Goal: Transaction & Acquisition: Purchase product/service

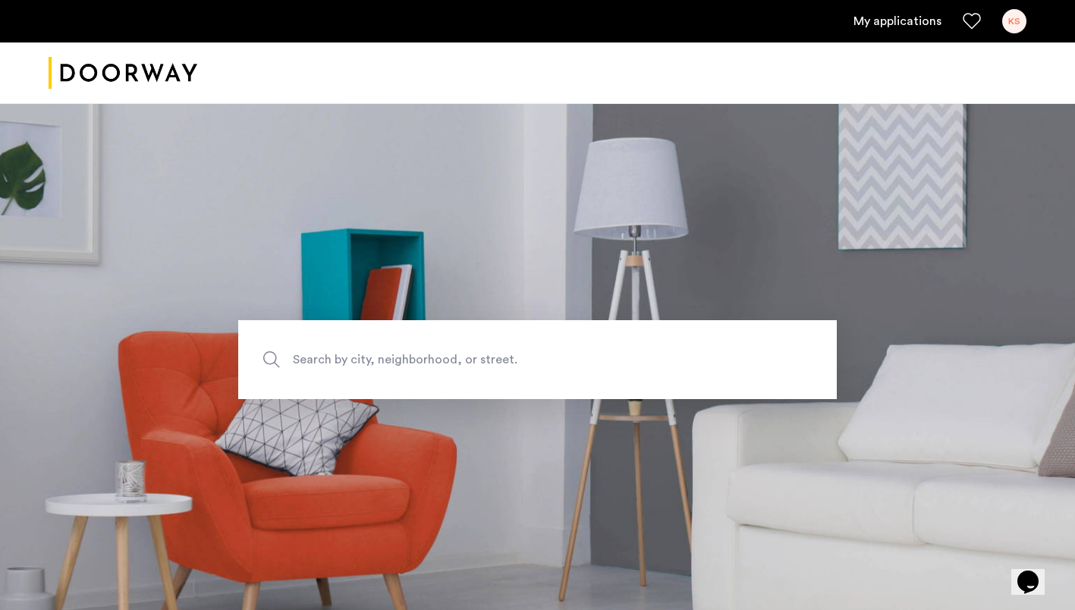
click at [911, 19] on link "My applications" at bounding box center [898, 21] width 88 height 18
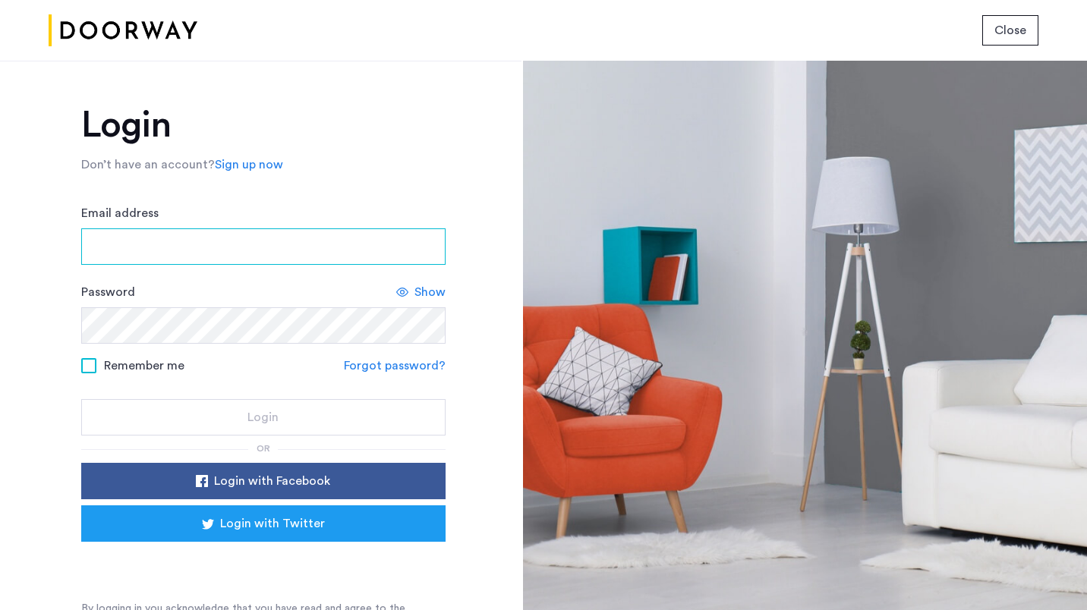
click at [367, 246] on input "Email address" at bounding box center [263, 246] width 364 height 36
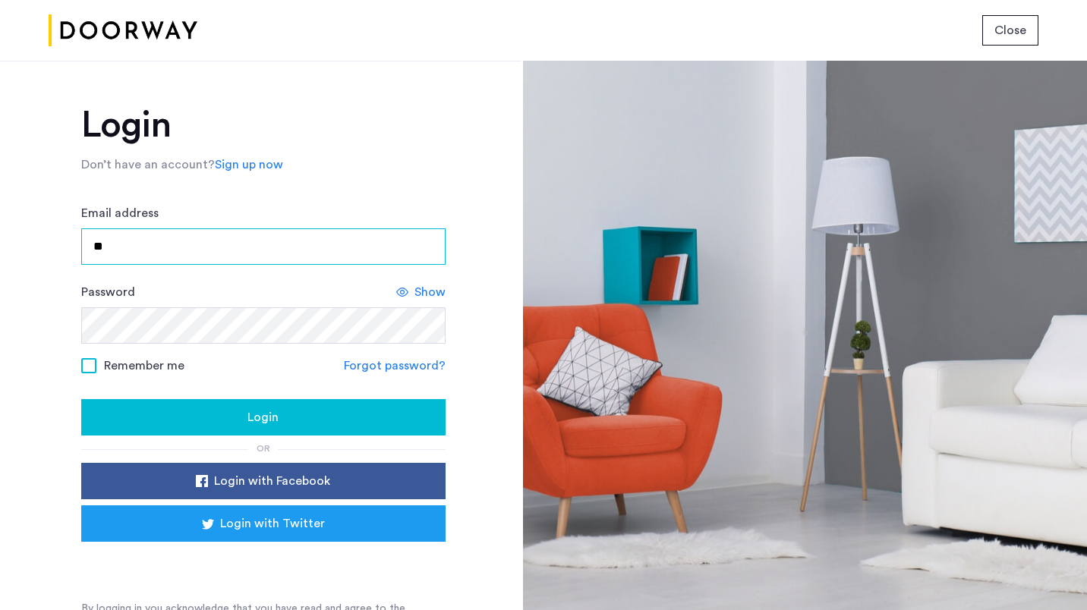
type input "**********"
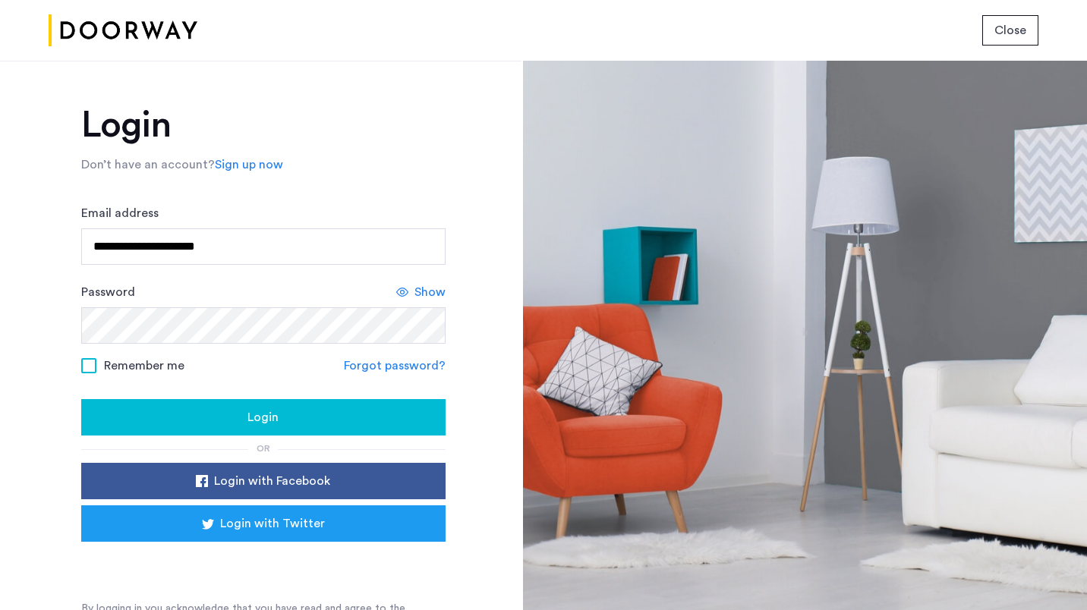
click at [86, 364] on span at bounding box center [88, 365] width 15 height 15
click at [147, 414] on div "Login" at bounding box center [263, 417] width 340 height 18
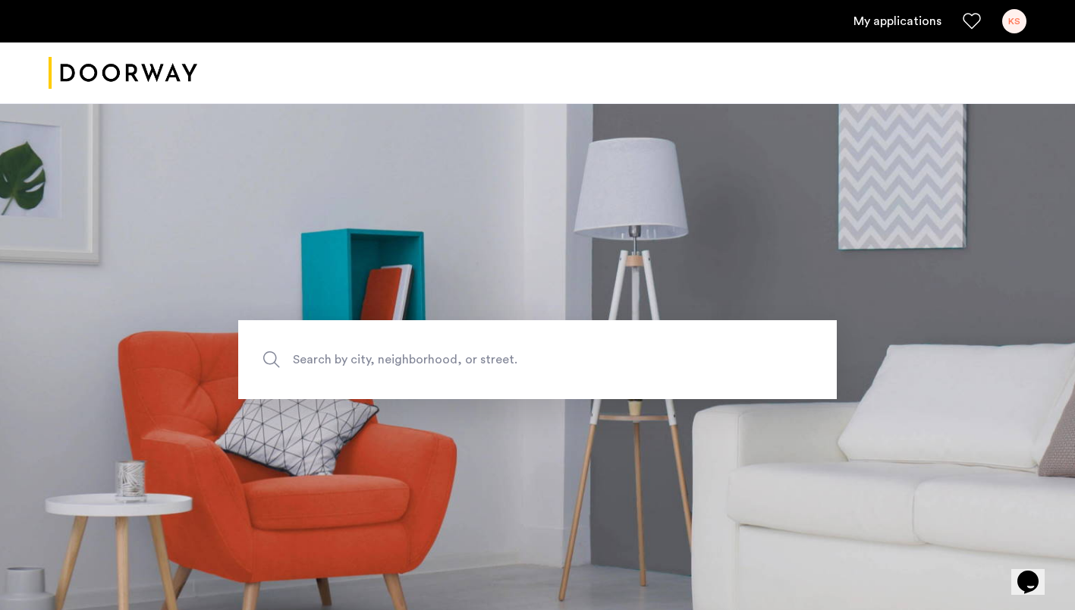
click at [1016, 19] on div "KS" at bounding box center [1015, 21] width 24 height 24
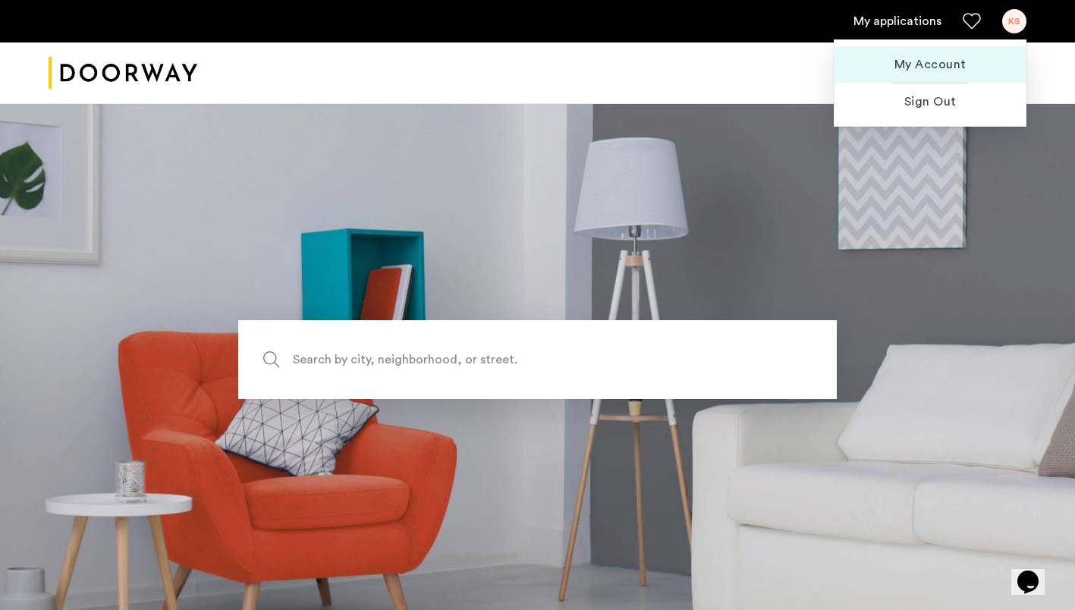
click at [939, 59] on span "My Account" at bounding box center [930, 64] width 167 height 18
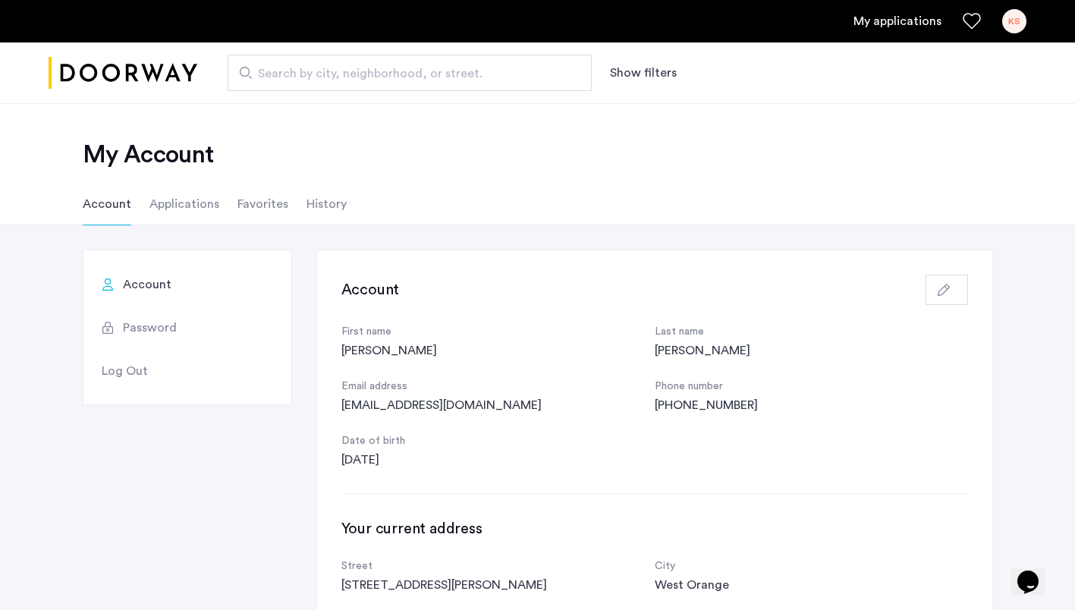
click at [182, 199] on li "Applications" at bounding box center [185, 204] width 70 height 42
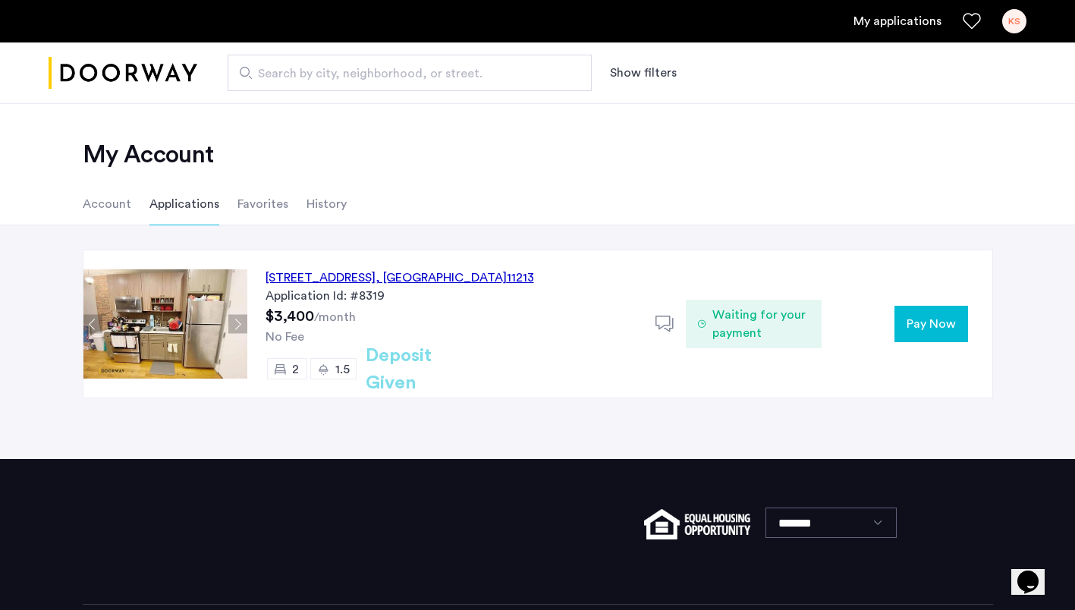
click at [913, 320] on span "Pay Now" at bounding box center [931, 324] width 49 height 18
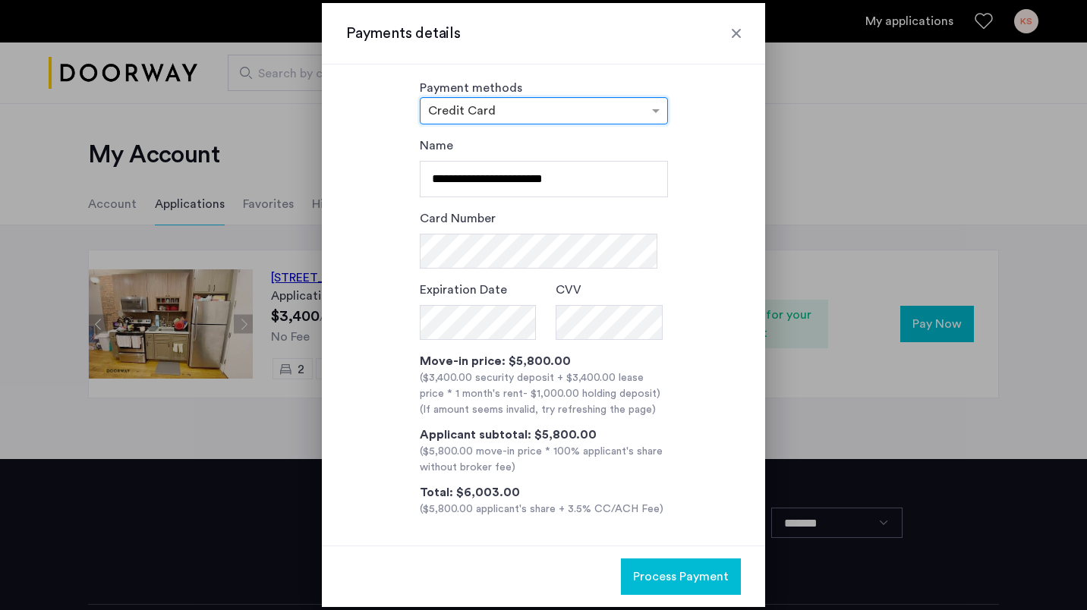
scroll to position [9, 0]
click at [653, 113] on span at bounding box center [657, 111] width 19 height 18
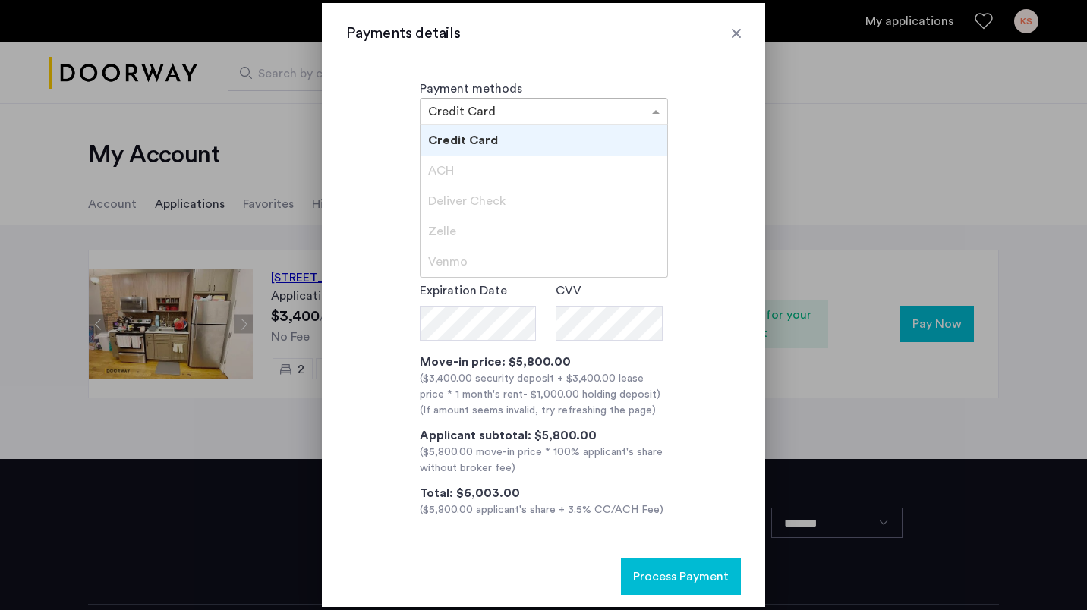
click at [602, 138] on div "Credit Card" at bounding box center [543, 140] width 247 height 30
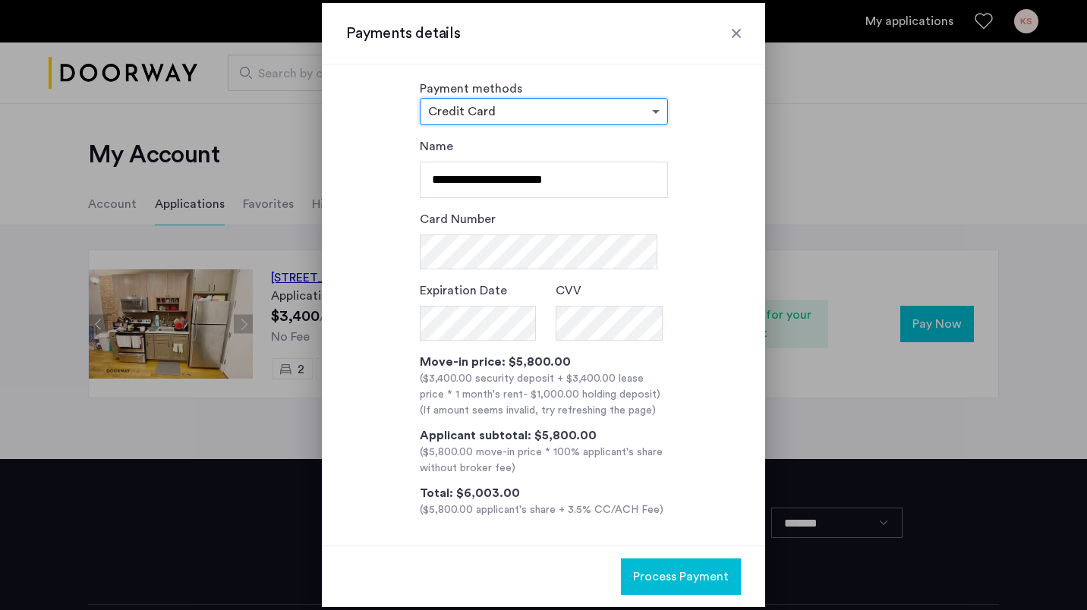
click at [653, 109] on span at bounding box center [657, 111] width 19 height 18
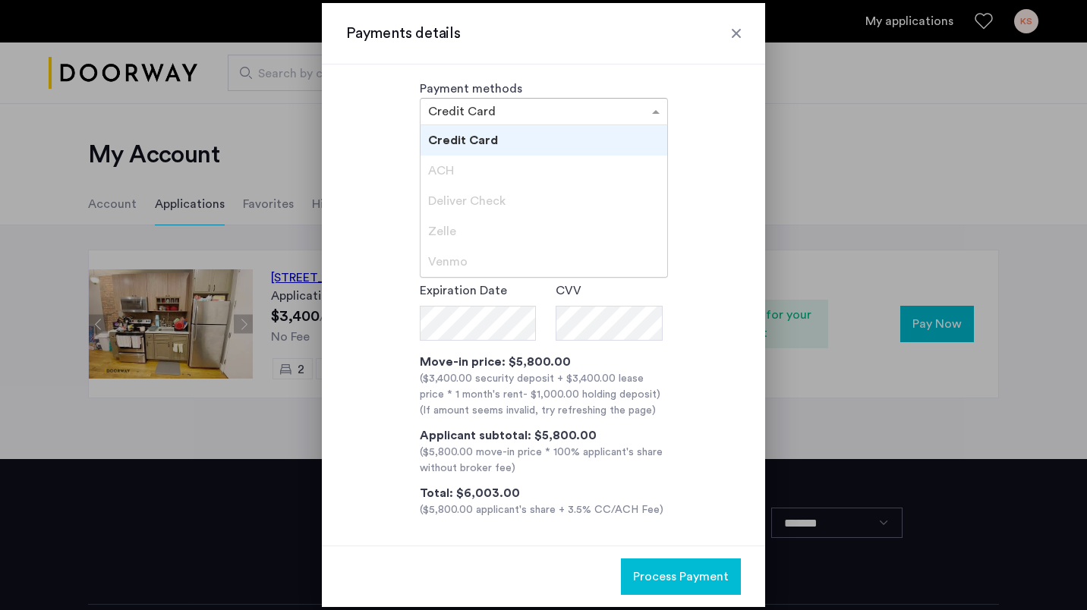
click at [572, 141] on div "Credit Card" at bounding box center [543, 140] width 247 height 30
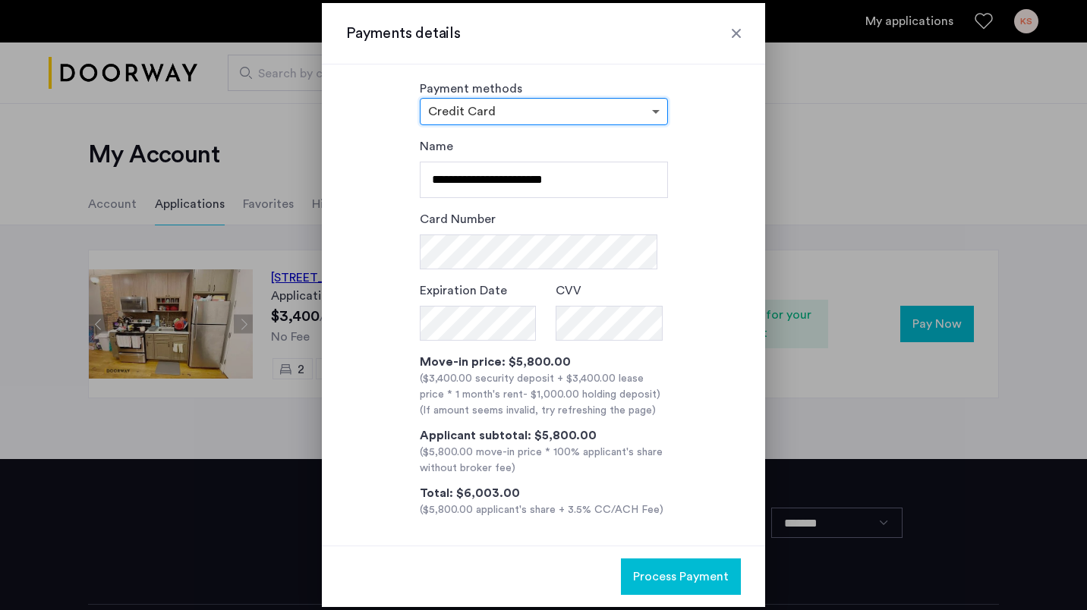
click at [650, 111] on span at bounding box center [657, 111] width 19 height 18
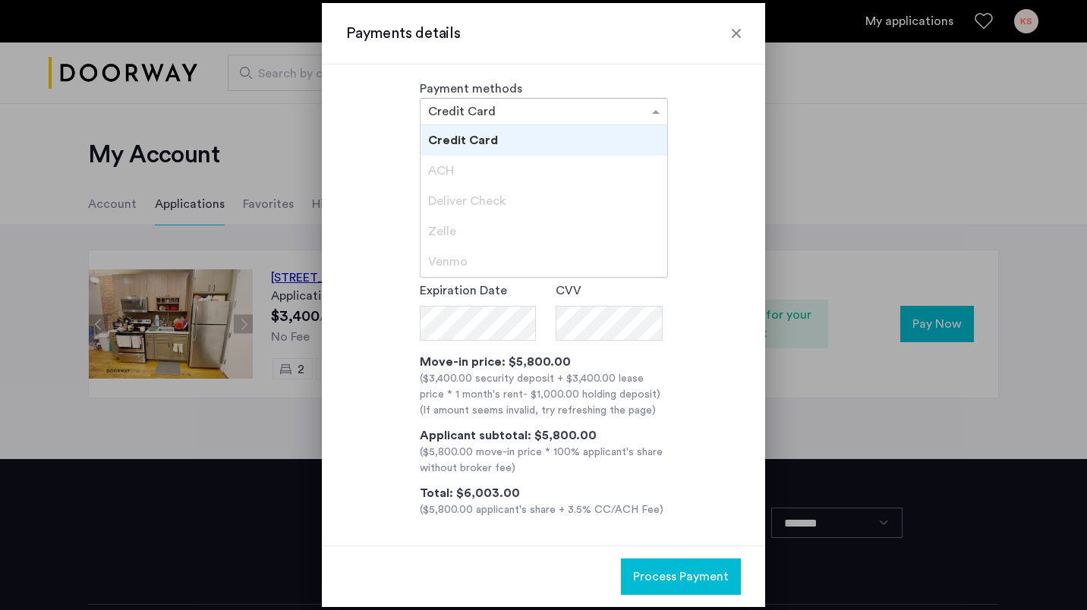
click at [447, 175] on span "ACH" at bounding box center [441, 171] width 26 height 12
click at [447, 172] on span "ACH" at bounding box center [441, 171] width 26 height 12
click at [447, 165] on span "ACH" at bounding box center [441, 171] width 26 height 12
click at [443, 230] on span "Zelle" at bounding box center [442, 231] width 28 height 12
click at [654, 109] on span at bounding box center [657, 111] width 19 height 18
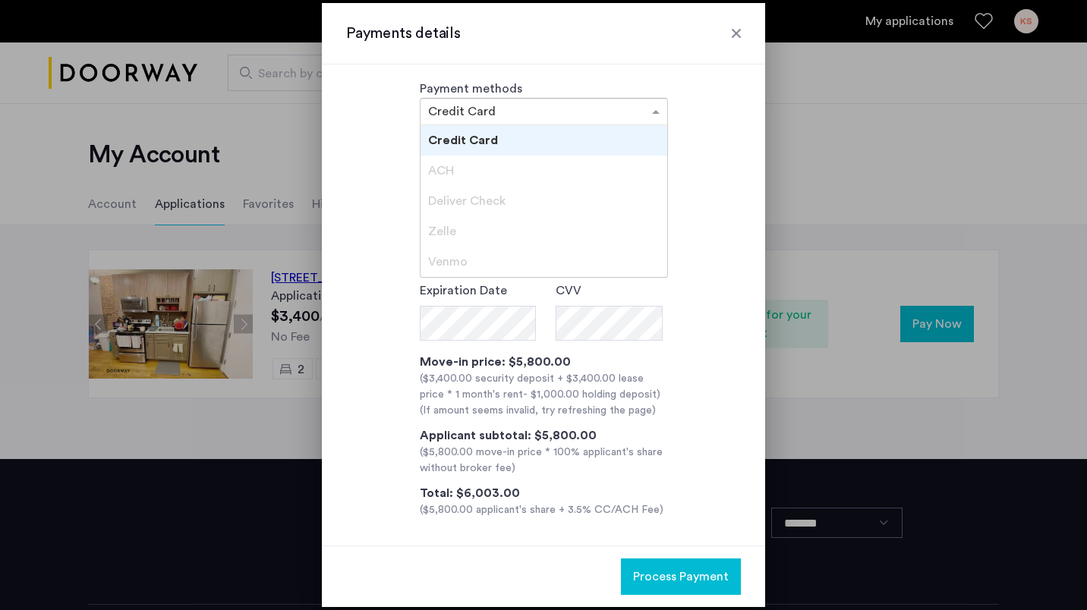
click at [654, 109] on span at bounding box center [657, 111] width 19 height 18
click at [440, 232] on span "Zelle" at bounding box center [442, 231] width 28 height 12
click at [474, 196] on span "Deliver Check" at bounding box center [466, 201] width 77 height 12
click at [445, 164] on div "ACH" at bounding box center [543, 171] width 247 height 30
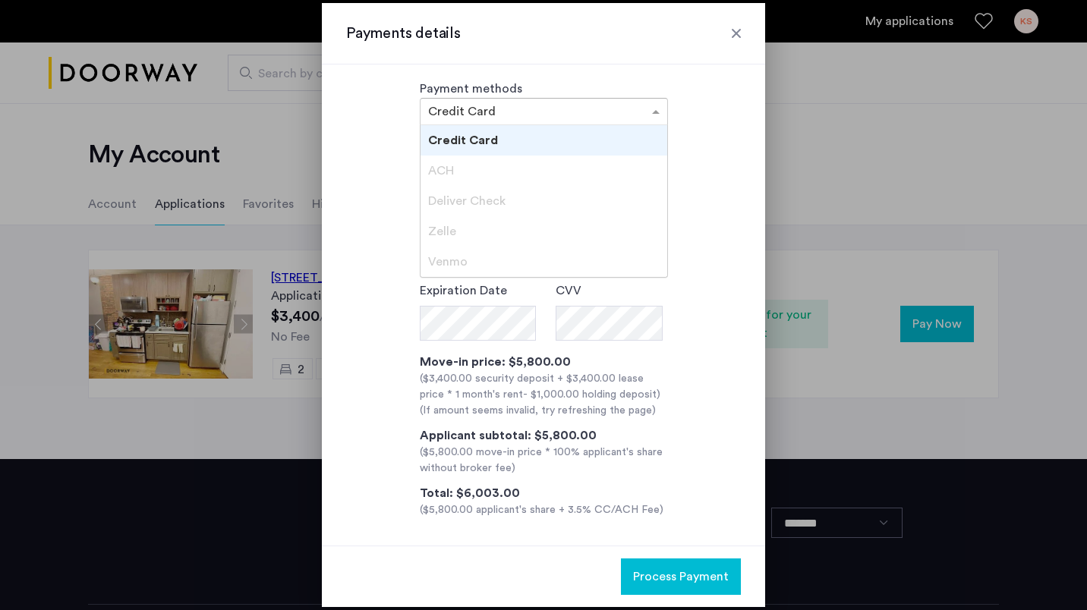
click at [496, 138] on div "Credit Card" at bounding box center [543, 140] width 247 height 30
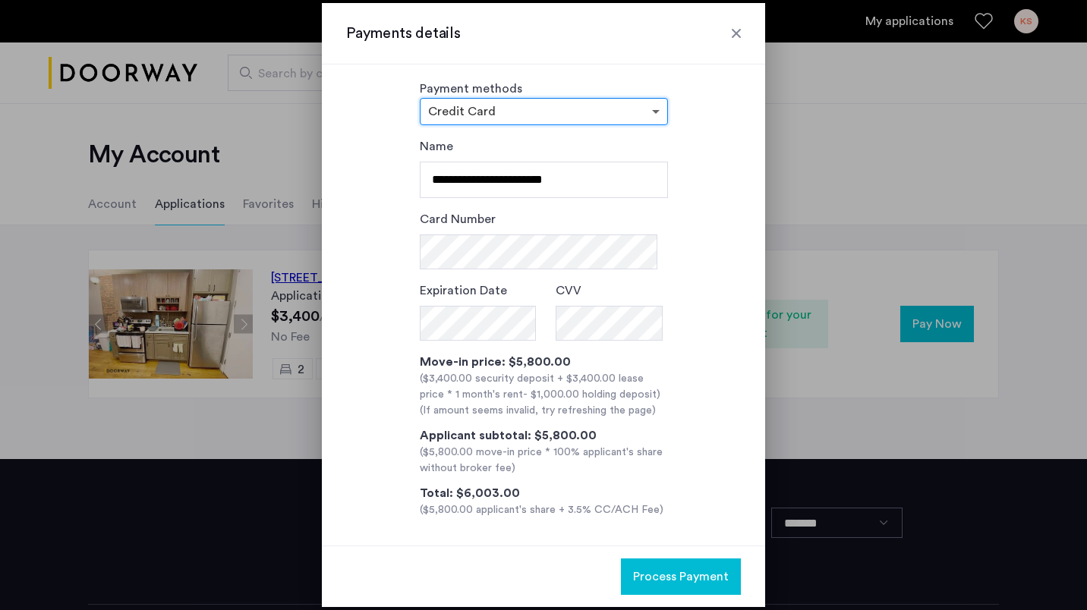
click at [651, 108] on span at bounding box center [657, 111] width 19 height 18
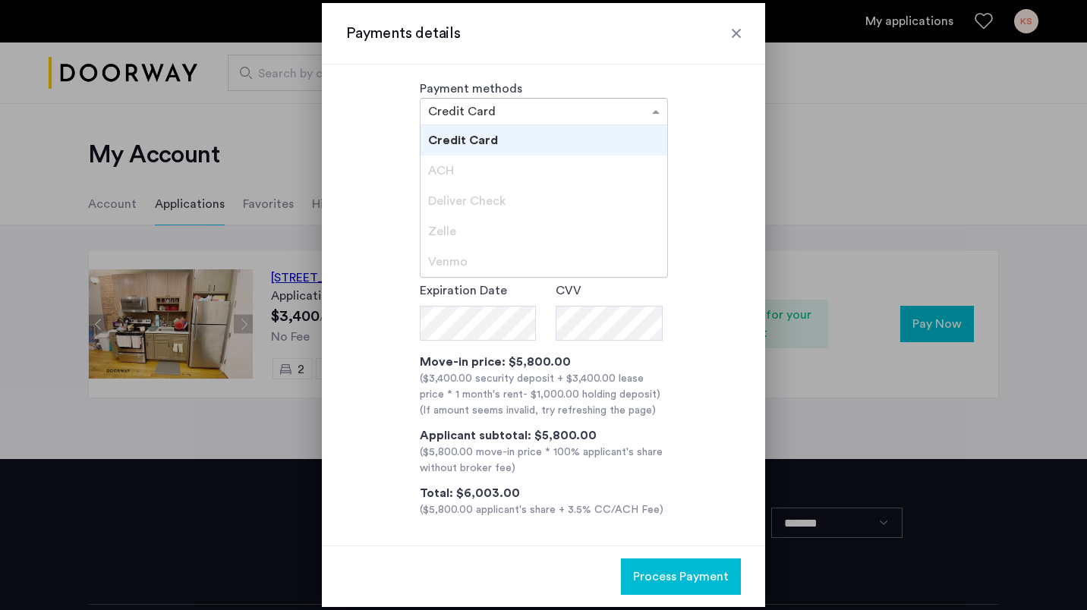
click at [449, 168] on span "ACH" at bounding box center [441, 171] width 26 height 12
click at [690, 166] on div "**********" at bounding box center [543, 327] width 395 height 381
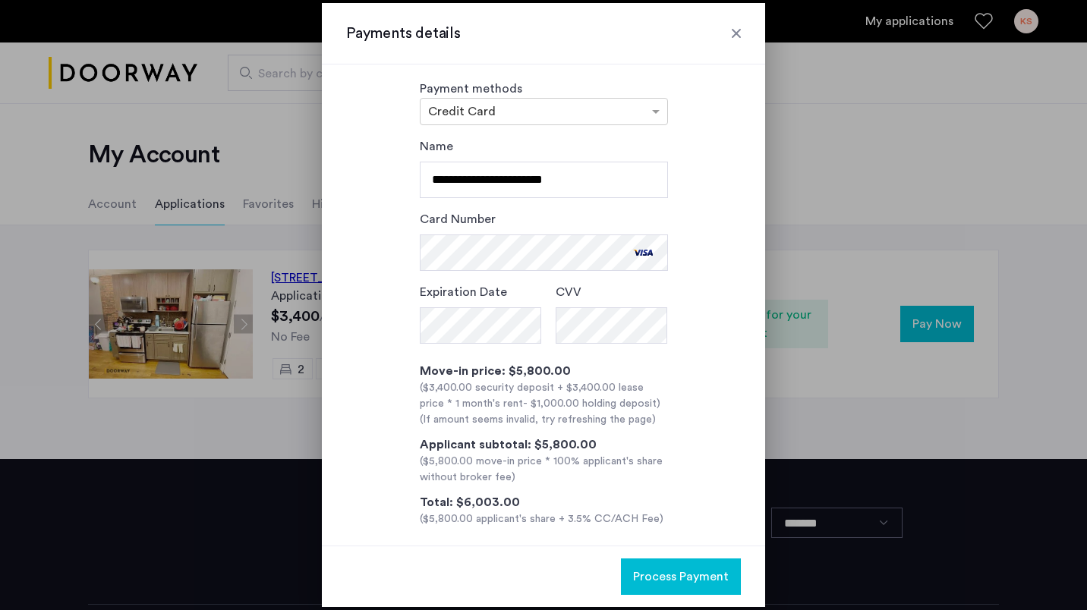
click at [378, 370] on div "**********" at bounding box center [543, 332] width 395 height 390
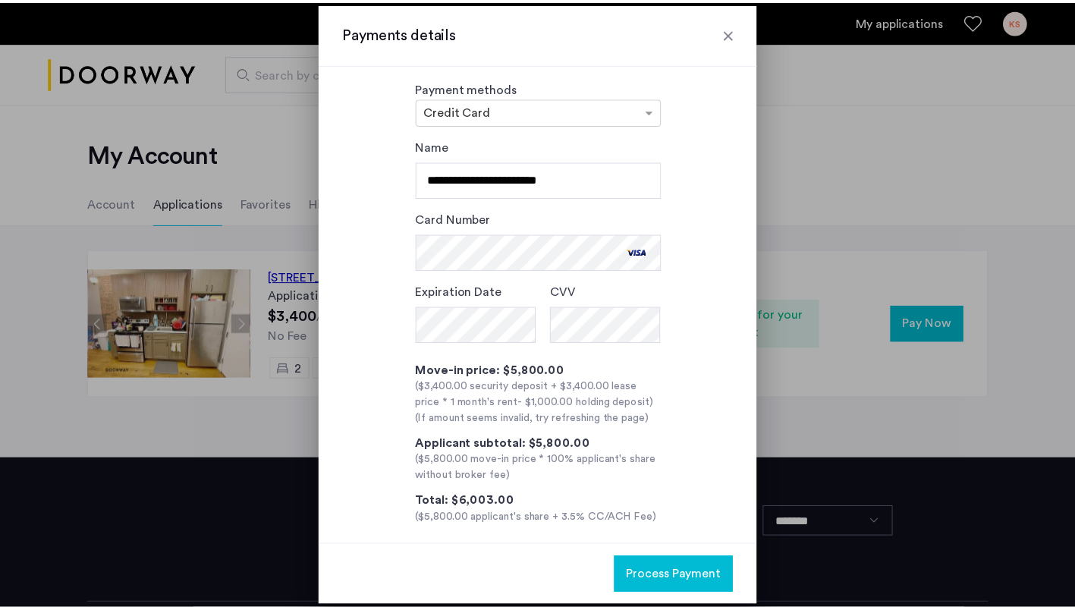
scroll to position [23, 0]
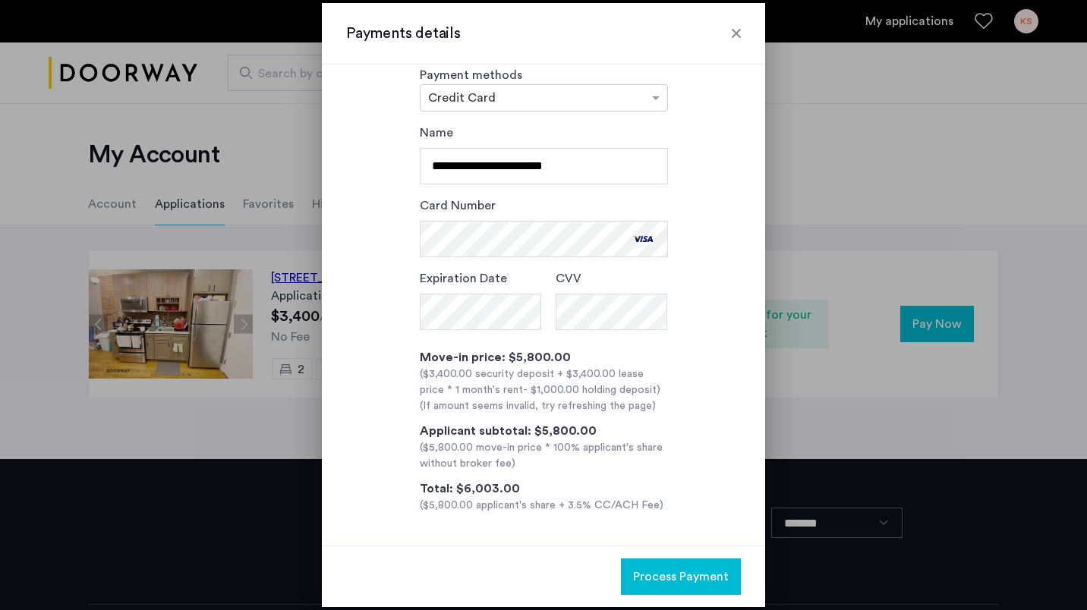
click at [642, 579] on span "Process Payment" at bounding box center [681, 577] width 96 height 18
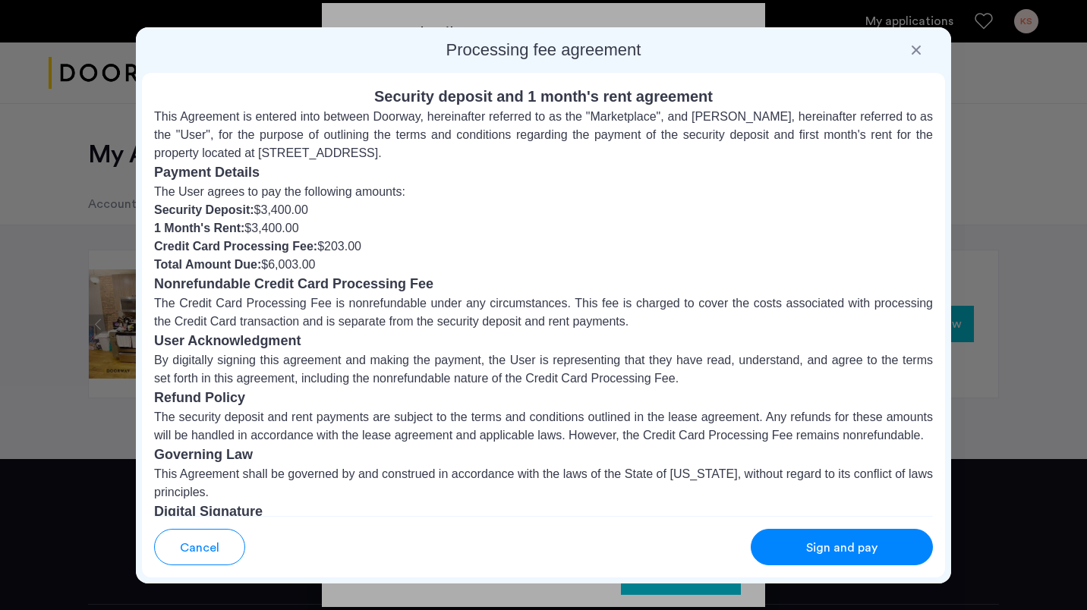
click at [858, 541] on span "Sign and pay" at bounding box center [841, 548] width 71 height 18
